Goal: Task Accomplishment & Management: Manage account settings

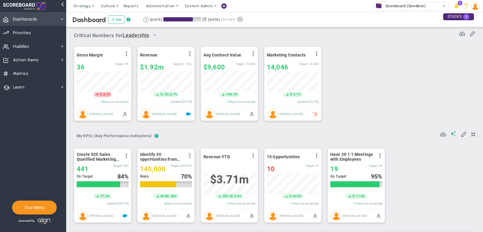
click at [21, 24] on span "Dashboards" at bounding box center [25, 19] width 24 height 13
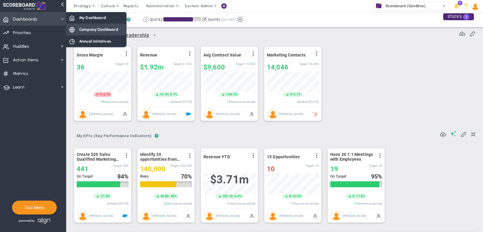
click at [75, 32] on div "Company Dashboard" at bounding box center [96, 30] width 60 height 12
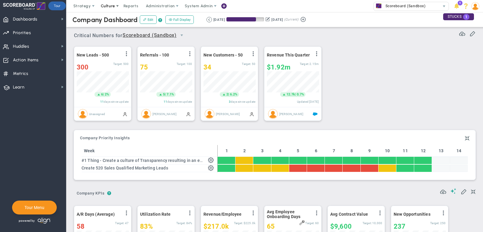
scroll to position [301863, 301832]
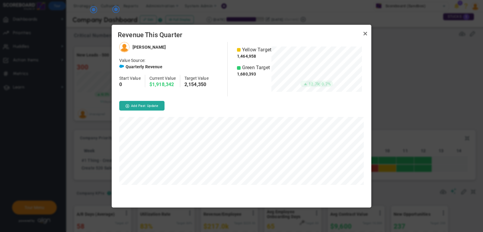
scroll to position [165, 260]
click at [366, 32] on link "Close" at bounding box center [365, 33] width 7 height 7
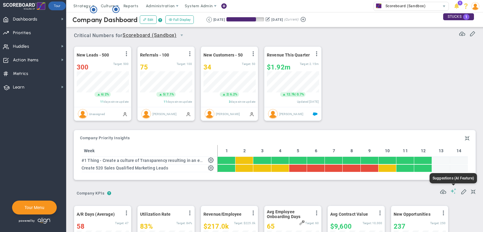
click at [453, 190] on span at bounding box center [453, 191] width 6 height 6
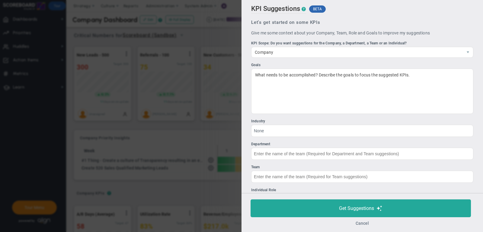
click at [360, 222] on button "Cancel" at bounding box center [362, 223] width 13 height 5
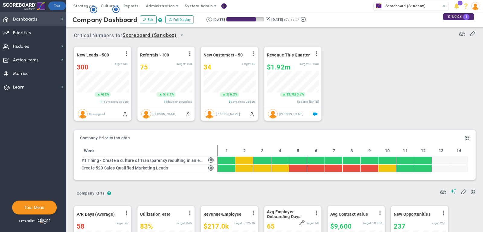
click at [48, 15] on span "Dashboards Dashboards" at bounding box center [33, 19] width 66 height 14
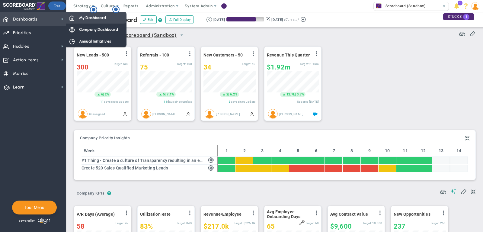
click at [100, 19] on span "My Dashboard" at bounding box center [92, 18] width 27 height 6
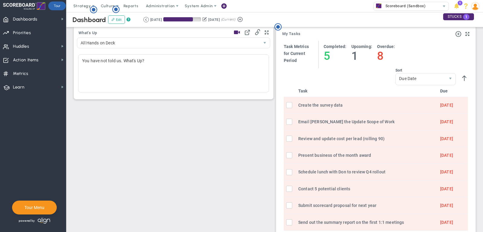
scroll to position [205, 0]
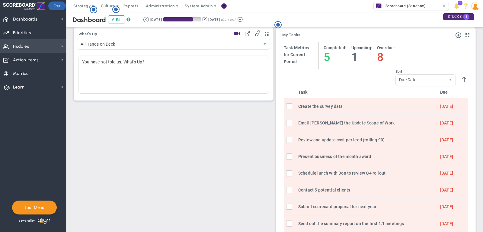
click at [43, 49] on span "Huddles Huddles" at bounding box center [33, 46] width 66 height 14
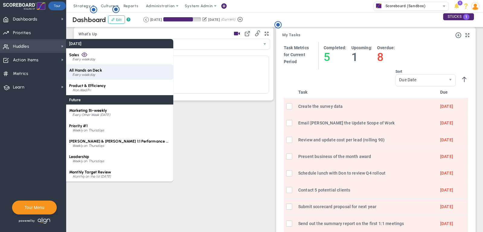
click at [98, 69] on span "All Hands on Deck" at bounding box center [85, 70] width 33 height 5
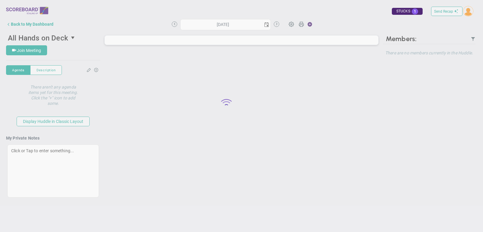
type input "[DATE]"
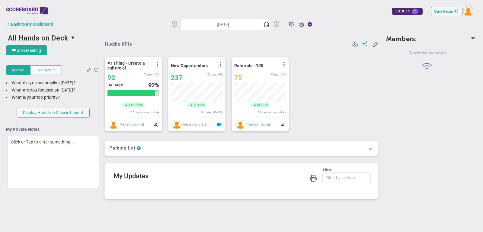
scroll to position [21, 52]
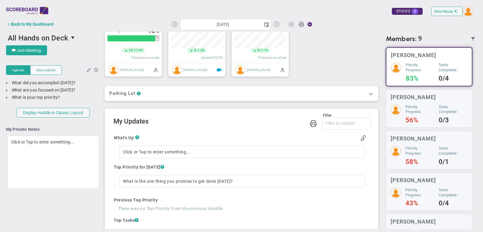
click at [291, 24] on span at bounding box center [291, 23] width 11 height 11
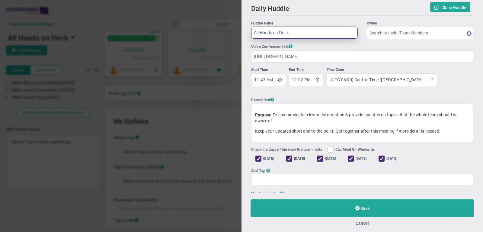
type input "[PERSON_NAME]"
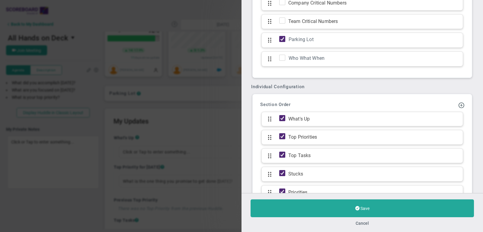
scroll to position [540, 0]
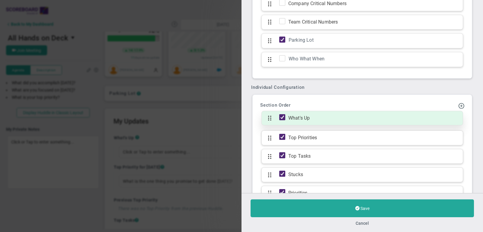
click at [314, 115] on span "What's Up" at bounding box center [372, 118] width 174 height 7
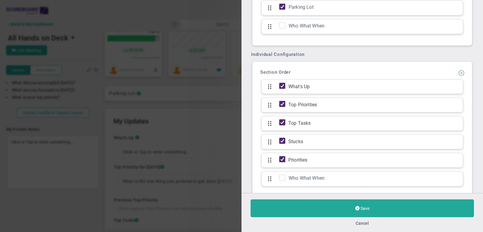
click at [461, 69] on span at bounding box center [461, 72] width 6 height 6
type input "[DATE] Jobs"
click at [449, 190] on button at bounding box center [445, 195] width 10 height 11
click at [462, 69] on span at bounding box center [461, 72] width 6 height 6
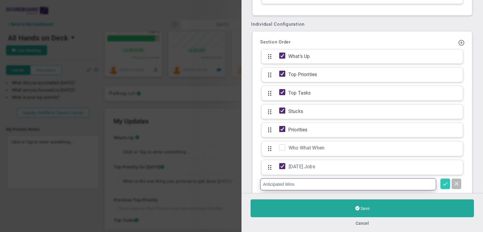
type input "Anticipated Wins"
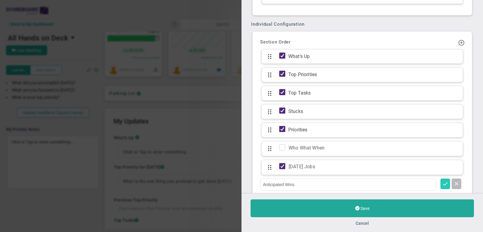
click at [445, 180] on span at bounding box center [445, 183] width 6 height 6
click at [461, 39] on span at bounding box center [461, 42] width 6 height 6
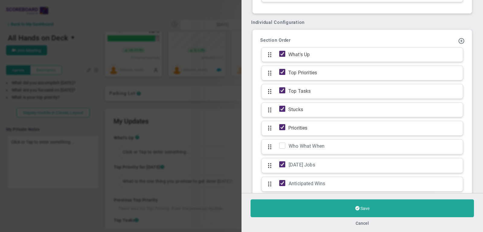
type input "Potential Roadblocks"
click at [445, 197] on span at bounding box center [445, 200] width 6 height 6
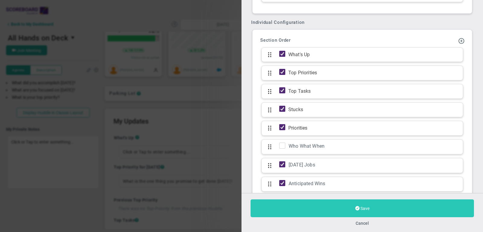
click at [349, 205] on button "Save" at bounding box center [362, 208] width 223 height 18
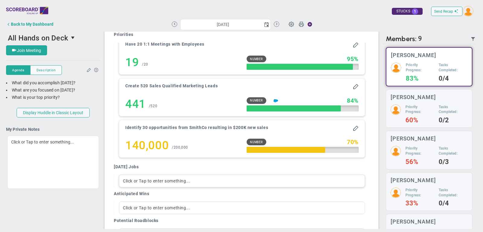
scroll to position [493, 0]
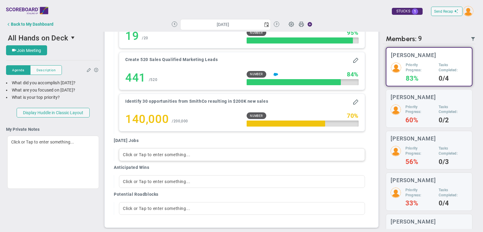
click at [145, 150] on div "Click or Tap to enter something..." at bounding box center [242, 154] width 246 height 13
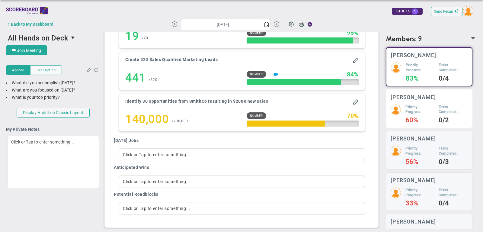
click at [431, 113] on h5 "Priority Progress:" at bounding box center [419, 109] width 29 height 10
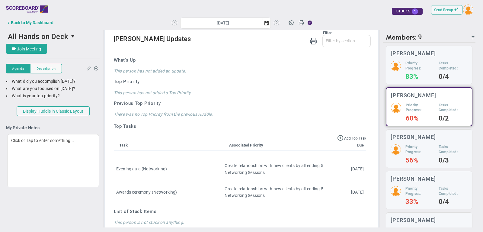
scroll to position [242, 0]
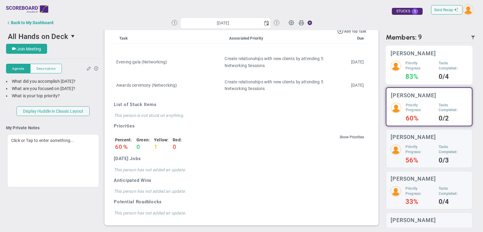
click at [401, 72] on div "Priority Progress: 83% Tasks Completed: 0/4" at bounding box center [429, 70] width 77 height 19
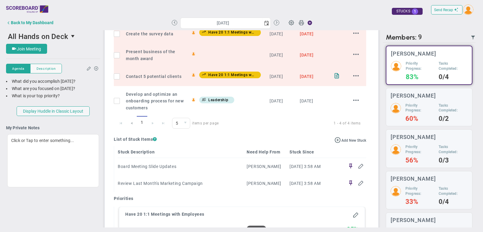
scroll to position [493, 0]
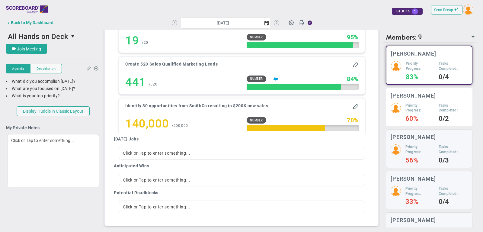
click at [415, 99] on div "[PERSON_NAME] Priority Progress: 60% Tasks Completed: 0/2" at bounding box center [429, 107] width 87 height 39
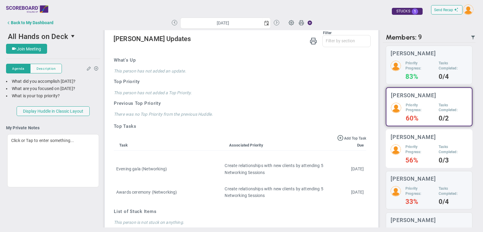
click at [421, 138] on h3 "[PERSON_NAME]" at bounding box center [413, 137] width 45 height 6
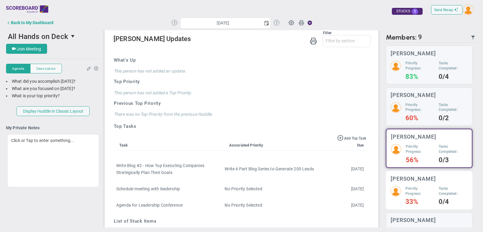
click at [423, 179] on h3 "[PERSON_NAME]" at bounding box center [413, 179] width 45 height 6
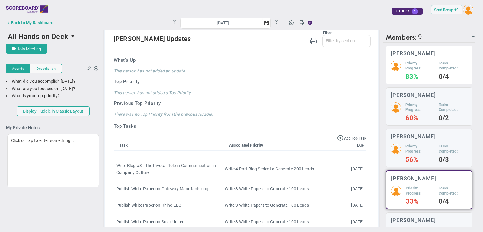
click at [423, 65] on h5 "Priority Progress:" at bounding box center [419, 66] width 29 height 10
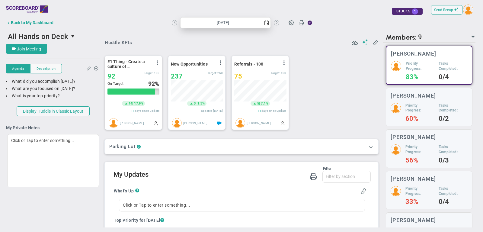
click at [264, 22] on span "select" at bounding box center [266, 23] width 5 height 5
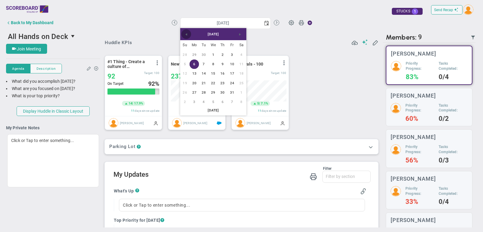
click at [186, 33] on span "Previous" at bounding box center [186, 34] width 5 height 5
click at [194, 84] on link "22" at bounding box center [194, 82] width 9 height 9
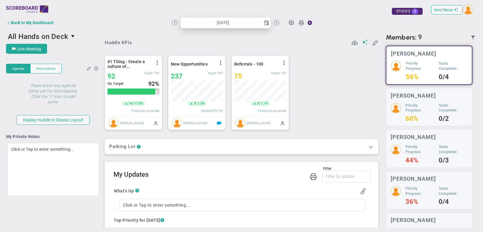
click at [266, 23] on span "select" at bounding box center [266, 23] width 5 height 5
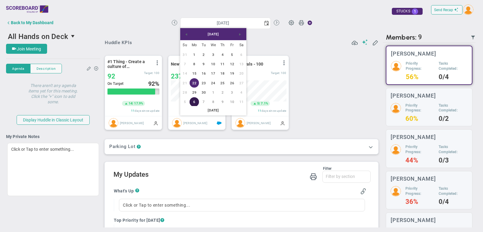
click at [197, 101] on link "6" at bounding box center [194, 101] width 9 height 9
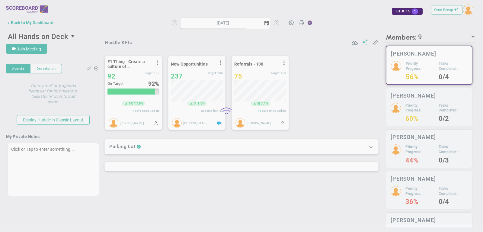
type input "[DATE]"
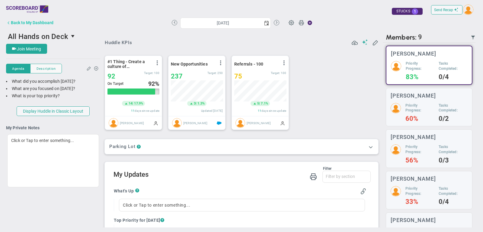
click at [25, 21] on div "Back to My Dashboard" at bounding box center [32, 22] width 43 height 5
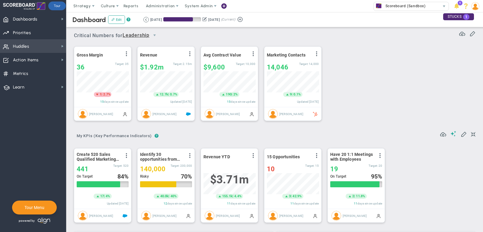
scroll to position [301863, 301832]
click at [27, 43] on span "Huddles" at bounding box center [21, 46] width 16 height 13
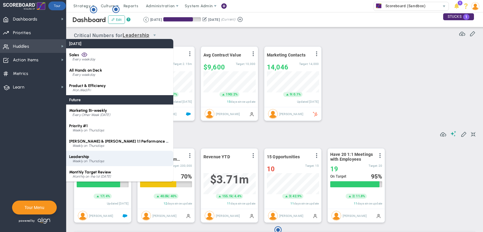
click at [89, 155] on div "Leadership Weekly on Thursdays" at bounding box center [119, 158] width 107 height 15
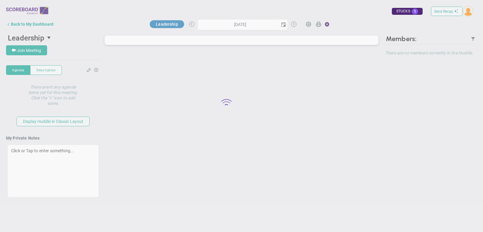
type input "[DATE]"
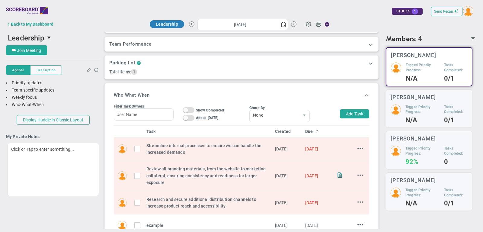
click at [371, 111] on div "Who What When Filter Task Owners On Off Show Completed On Off Added [DATE] On O…" at bounding box center [241, 181] width 264 height 187
click at [348, 111] on button "Add Task" at bounding box center [354, 113] width 29 height 9
type input "[PERSON_NAME]"
type input "[DATE]"
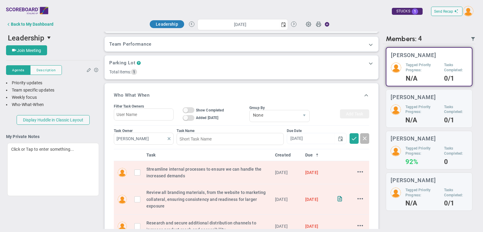
click at [168, 137] on span at bounding box center [169, 138] width 5 height 5
click at [152, 137] on input "text" at bounding box center [144, 139] width 60 height 12
click at [143, 153] on div "[PERSON_NAME]" at bounding box center [147, 151] width 36 height 8
type input "[PERSON_NAME]"
click at [187, 135] on input at bounding box center [230, 139] width 107 height 12
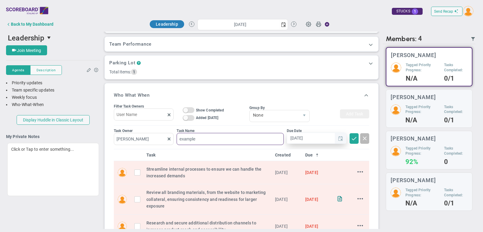
click at [339, 137] on span "select" at bounding box center [340, 138] width 5 height 5
type input "example"
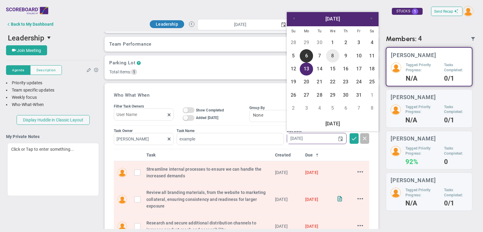
click at [333, 54] on link "8" at bounding box center [332, 55] width 13 height 13
type input "[DATE]"
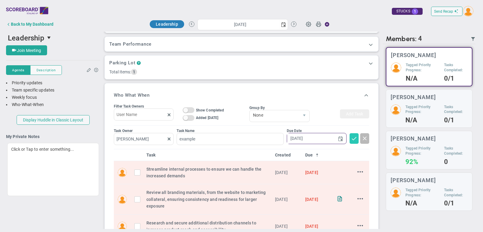
click at [350, 135] on button at bounding box center [354, 138] width 9 height 11
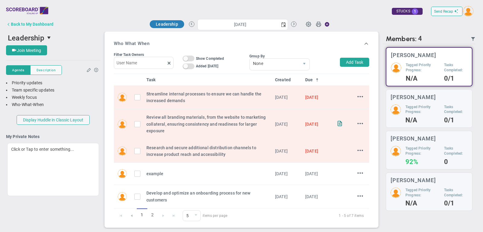
click at [48, 25] on div "Back to My Dashboard" at bounding box center [32, 24] width 43 height 5
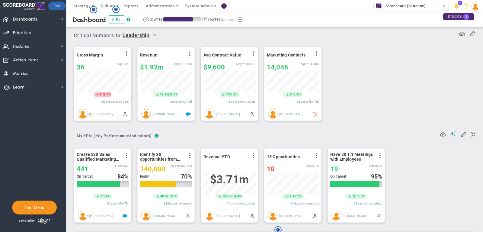
scroll to position [21, 52]
click at [31, 50] on span "Huddles Huddles" at bounding box center [33, 46] width 66 height 14
click at [79, 5] on span "Strategy" at bounding box center [82, 6] width 18 height 5
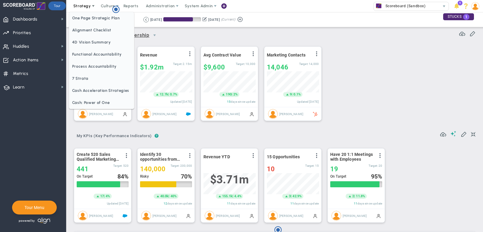
scroll to position [0, 0]
click at [82, 16] on span "One Page Strategic Plan" at bounding box center [101, 18] width 65 height 12
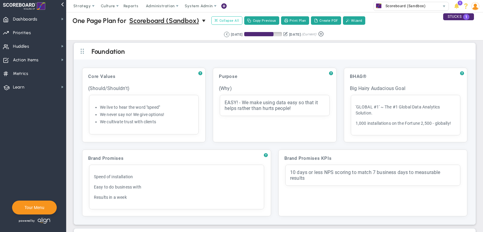
click at [231, 16] on button "Expand All Collapse All" at bounding box center [226, 20] width 31 height 8
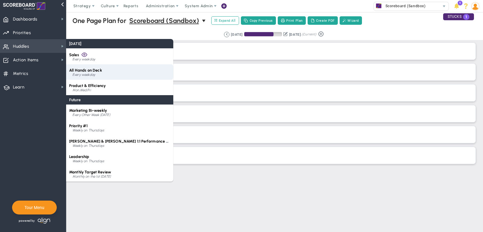
click at [107, 71] on div "All Hands on Deck Every weekday" at bounding box center [119, 71] width 107 height 15
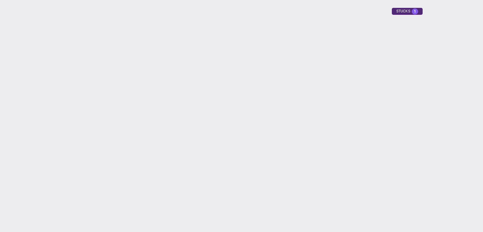
type input "[DATE]"
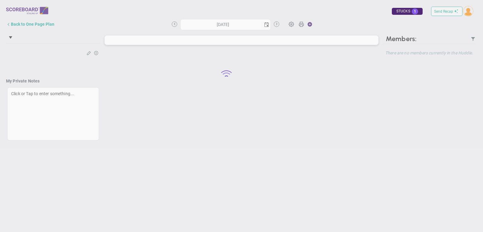
type input "[DATE]"
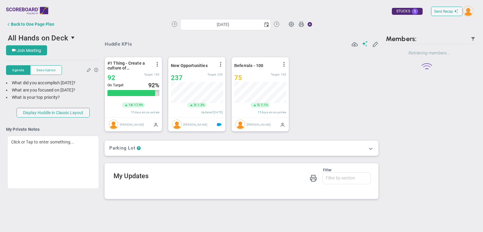
scroll to position [21, 52]
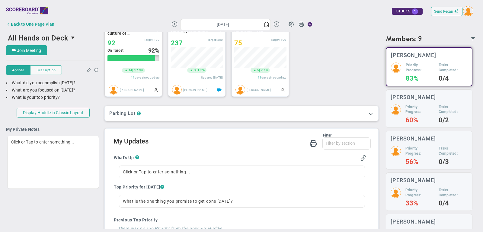
scroll to position [35, 0]
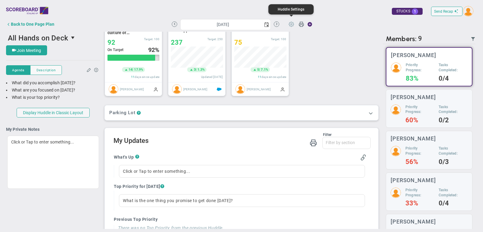
click at [292, 22] on span at bounding box center [291, 23] width 11 height 11
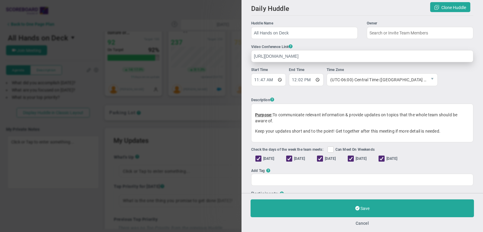
type input "[PERSON_NAME]"
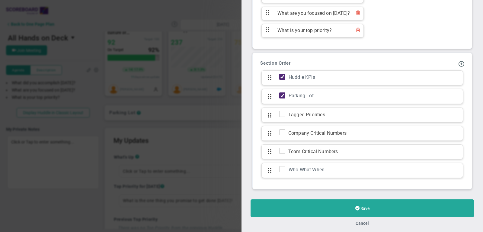
scroll to position [437, 0]
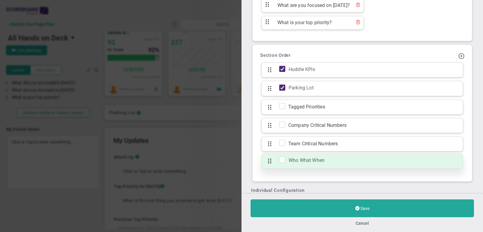
click at [282, 158] on input "checkbox" at bounding box center [284, 161] width 6 height 6
checkbox input "true"
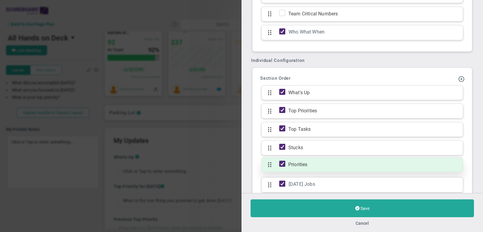
scroll to position [566, 0]
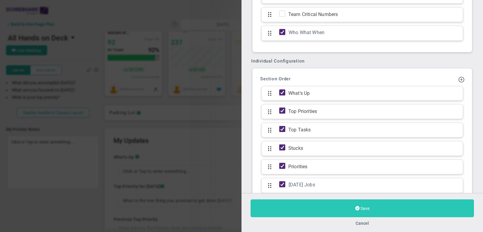
click at [314, 210] on button "Save" at bounding box center [362, 208] width 223 height 18
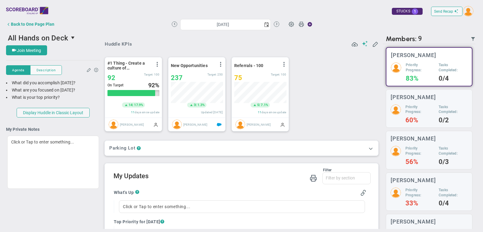
type input "[DATE]"
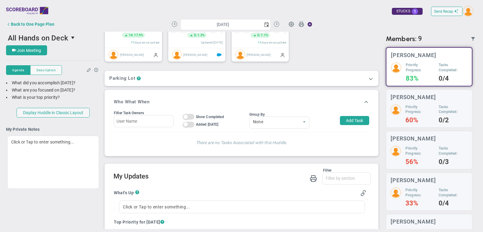
scroll to position [51, 0]
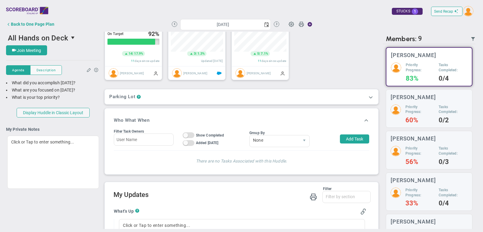
click at [352, 133] on div "Filter Task Owners On Off Show Completed On Off Added [DATE] On Off Expand / Co…" at bounding box center [241, 138] width 255 height 23
click at [352, 137] on button "Add Task" at bounding box center [354, 138] width 29 height 9
type input "[PERSON_NAME]"
type input "[DATE]"
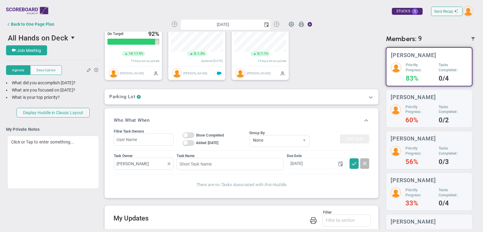
click at [170, 163] on span at bounding box center [169, 163] width 5 height 5
click at [154, 163] on input "text" at bounding box center [144, 164] width 60 height 12
click at [163, 176] on section "[PERSON_NAME]" at bounding box center [144, 177] width 52 height 8
type input "[PERSON_NAME]"
click at [208, 165] on input at bounding box center [230, 164] width 107 height 12
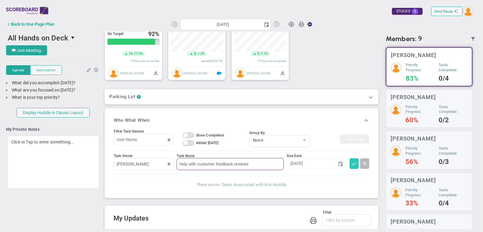
type input "help with customer feedback reviews"
click at [355, 164] on span at bounding box center [354, 163] width 6 height 6
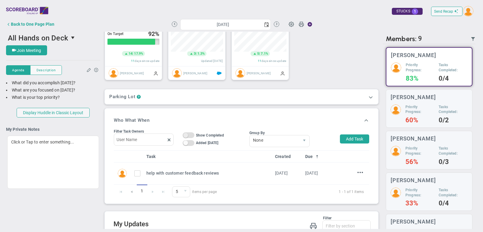
click at [189, 133] on span "On Off" at bounding box center [189, 135] width 12 height 6
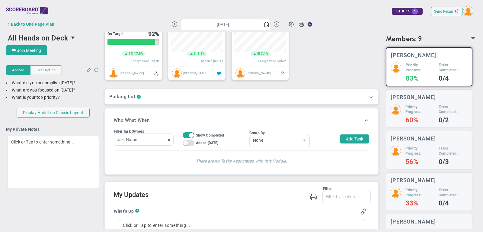
click at [190, 132] on span "On Off" at bounding box center [189, 135] width 12 height 6
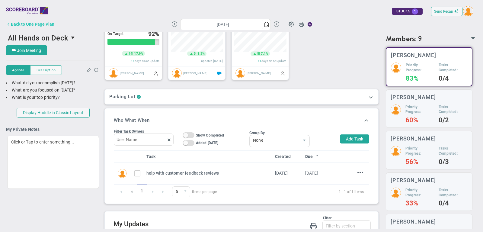
click at [43, 22] on div "Back to One Page Plan" at bounding box center [32, 24] width 43 height 5
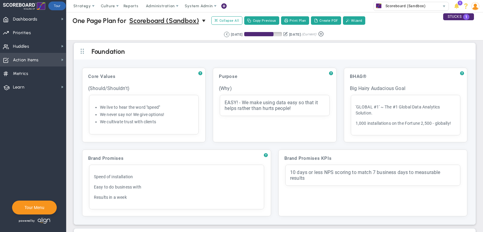
click at [42, 61] on span "Action Items Action Items" at bounding box center [33, 60] width 66 height 14
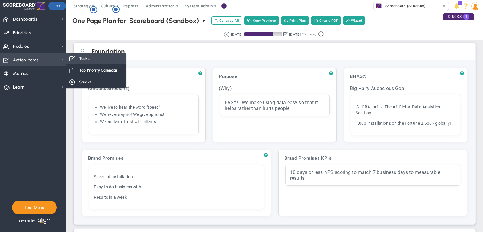
click at [104, 62] on div "Tasks" at bounding box center [96, 59] width 60 height 12
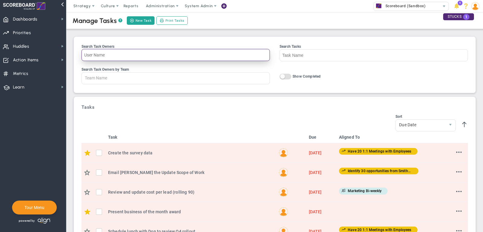
click at [151, 49] on input "Search Task Owners" at bounding box center [176, 55] width 188 height 12
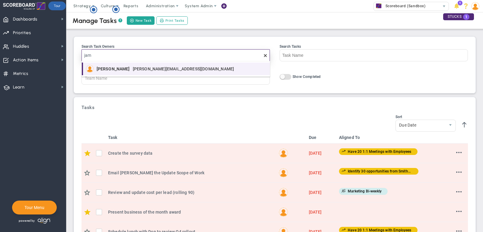
click at [158, 65] on div "[PERSON_NAME] [PERSON_NAME][EMAIL_ADDRESS][DOMAIN_NAME]" at bounding box center [167, 69] width 141 height 8
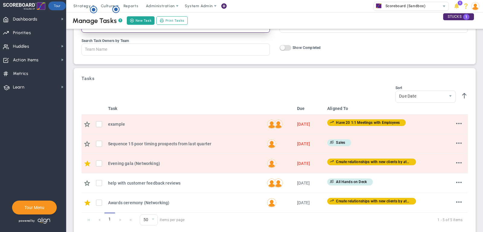
scroll to position [37, 0]
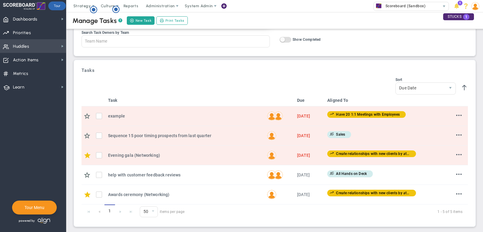
type input "[PERSON_NAME]"
click at [45, 44] on span "Huddles Huddles" at bounding box center [33, 46] width 66 height 14
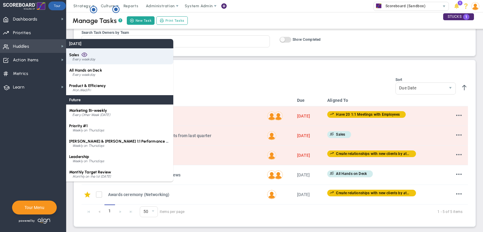
click at [101, 54] on div "Sales Every weekday" at bounding box center [119, 56] width 107 height 16
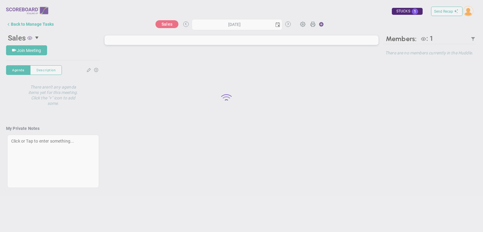
type input "[DATE]"
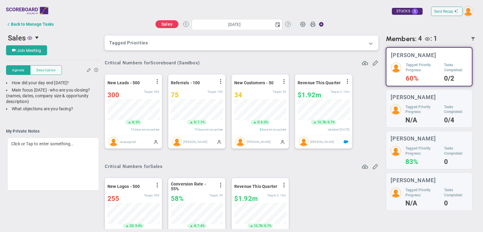
scroll to position [21, 52]
click at [22, 24] on div "Back to Manage Tasks" at bounding box center [32, 24] width 43 height 5
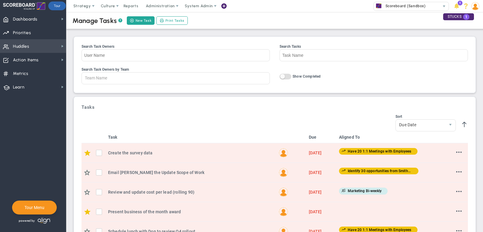
click at [32, 49] on span "Huddles Huddles" at bounding box center [33, 46] width 66 height 14
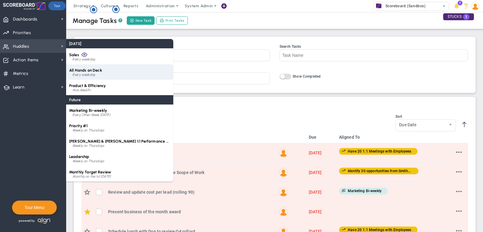
click at [108, 74] on div "Every weekday" at bounding box center [121, 75] width 98 height 4
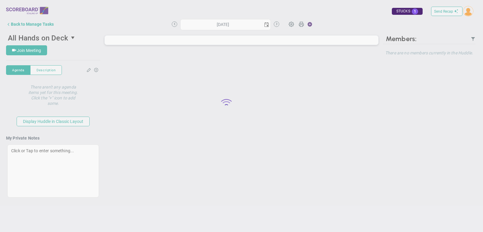
type input "[DATE]"
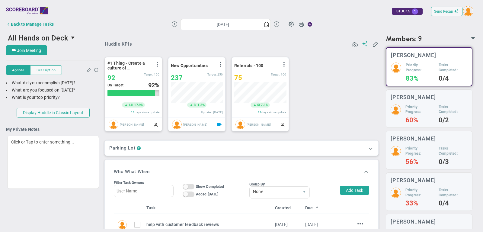
scroll to position [21, 52]
click at [25, 24] on div "Back to Manage Tasks" at bounding box center [32, 24] width 43 height 5
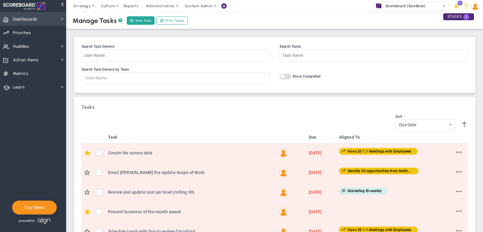
click at [28, 24] on span "Dashboards" at bounding box center [25, 19] width 24 height 13
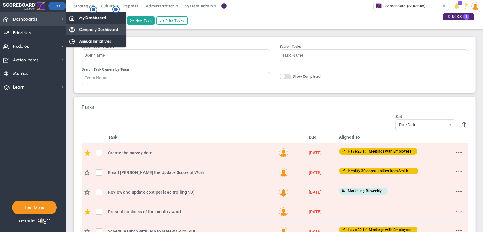
click at [91, 26] on div "Company Dashboard" at bounding box center [96, 30] width 60 height 12
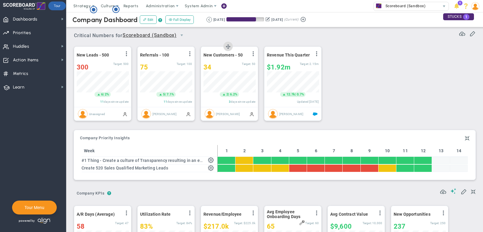
click at [216, 62] on div "New Customers - 50 View Historical Graph Edit Make "No Change" Update Add Past …" at bounding box center [229, 77] width 57 height 60
click at [212, 66] on div "34" at bounding box center [222, 67] width 38 height 8
click at [41, 86] on span "Learn Learn" at bounding box center [33, 87] width 66 height 14
click at [221, 65] on div "34" at bounding box center [222, 67] width 38 height 8
type input "35"
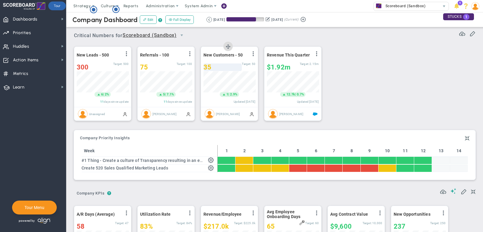
click at [214, 66] on div "35" at bounding box center [222, 67] width 38 height 8
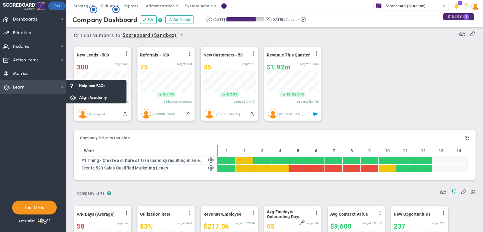
click at [34, 90] on span "Learn Learn" at bounding box center [33, 87] width 66 height 14
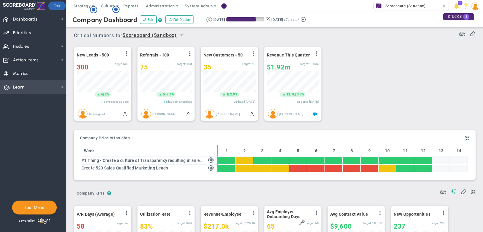
click at [34, 90] on span "Learn Learn" at bounding box center [33, 87] width 66 height 14
click at [84, 100] on div "Draft Deprecated Inactive 11 days since update" at bounding box center [103, 100] width 52 height 5
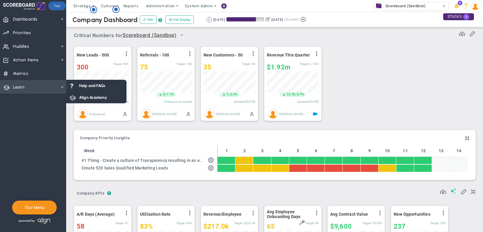
click at [53, 88] on span "Learn Learn" at bounding box center [33, 87] width 66 height 14
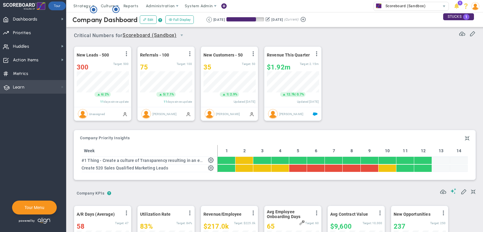
click at [60, 87] on span at bounding box center [62, 87] width 5 height 5
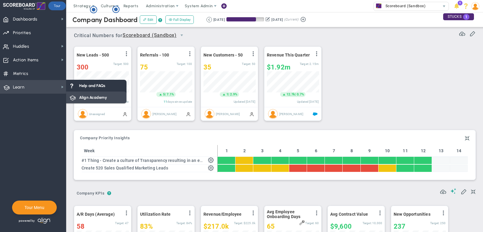
click at [81, 97] on span "Align Academy" at bounding box center [93, 97] width 28 height 6
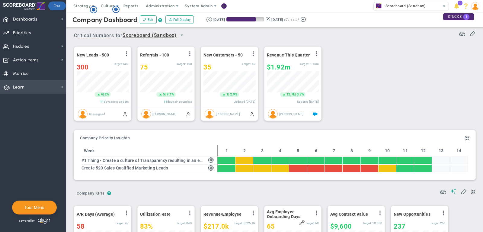
click at [43, 88] on span "Learn Learn" at bounding box center [33, 87] width 66 height 14
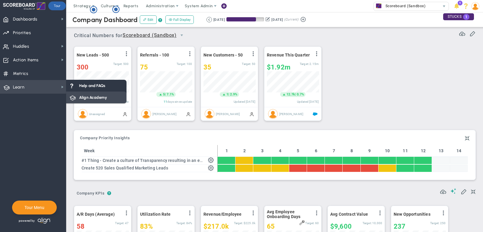
click at [107, 98] on span "Align Academy" at bounding box center [93, 97] width 28 height 6
